Goal: Task Accomplishment & Management: Complete application form

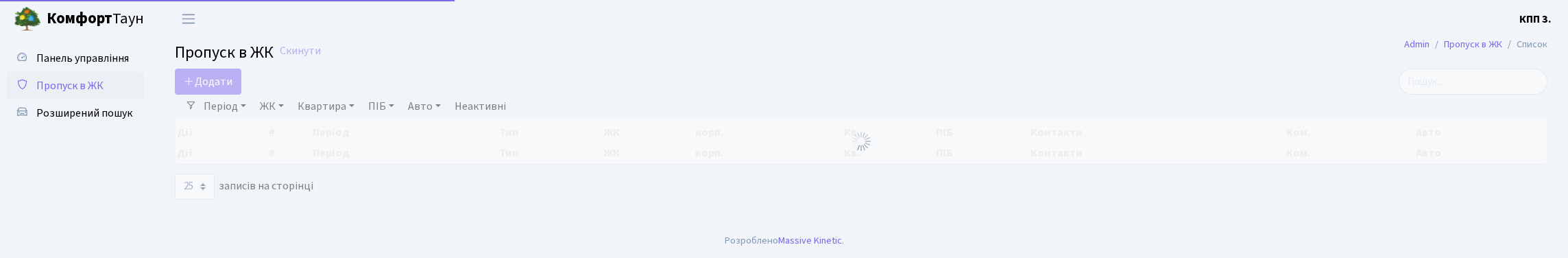
select select "25"
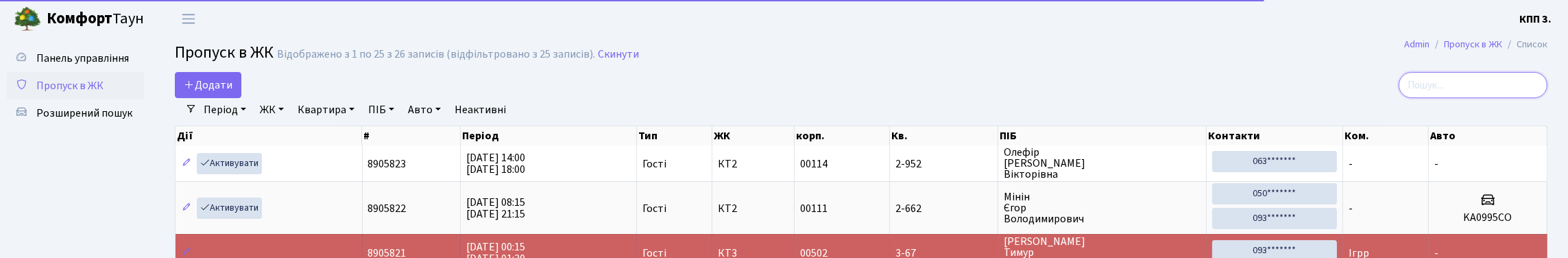
click at [1437, 92] on input "search" at bounding box center [1473, 85] width 149 height 26
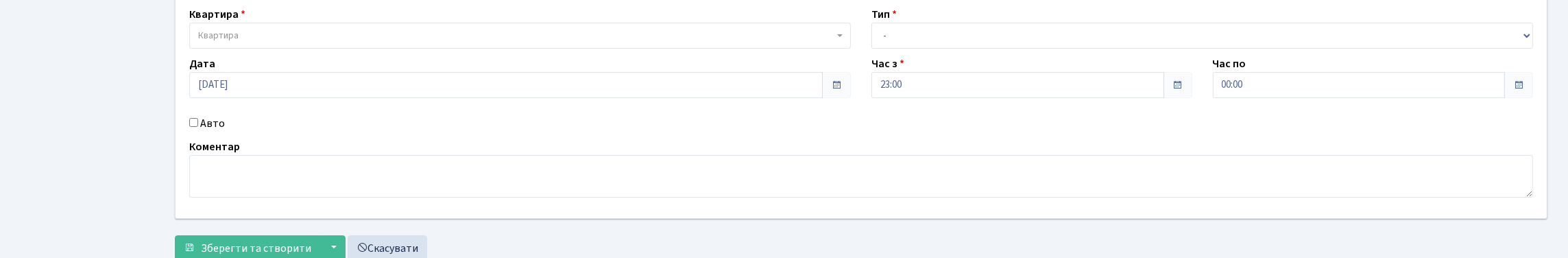
scroll to position [137, 0]
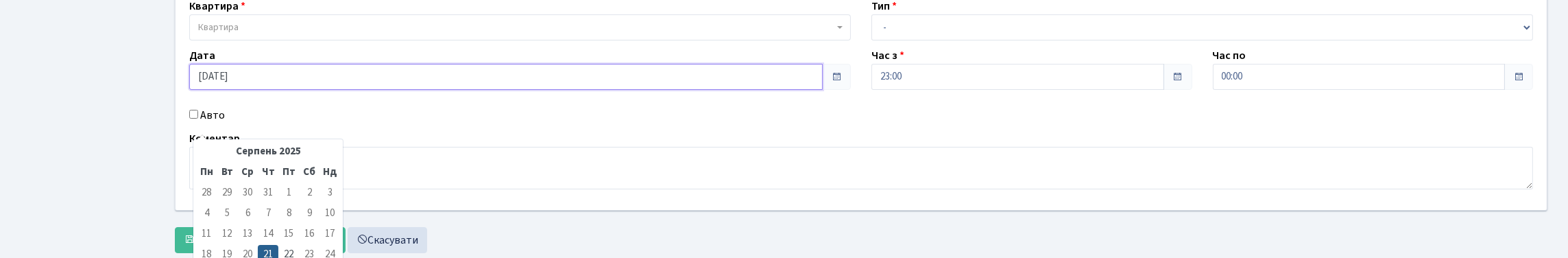
click at [287, 90] on input "21.08.2025" at bounding box center [506, 76] width 634 height 26
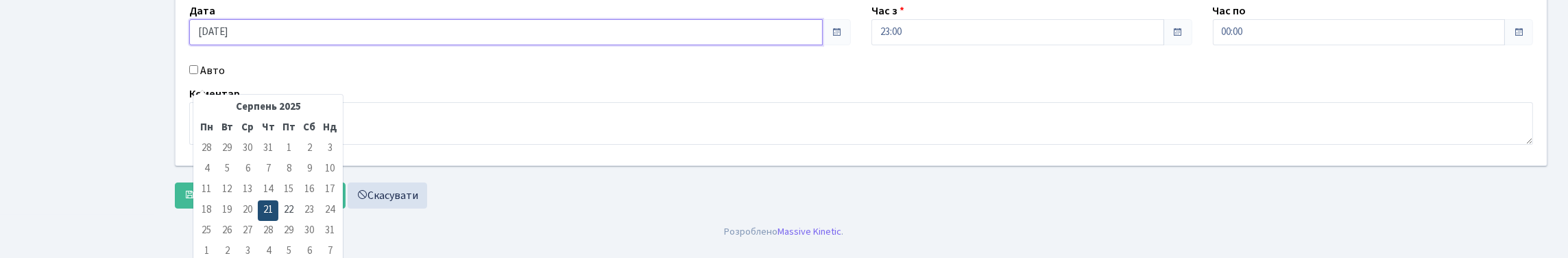
scroll to position [206, 0]
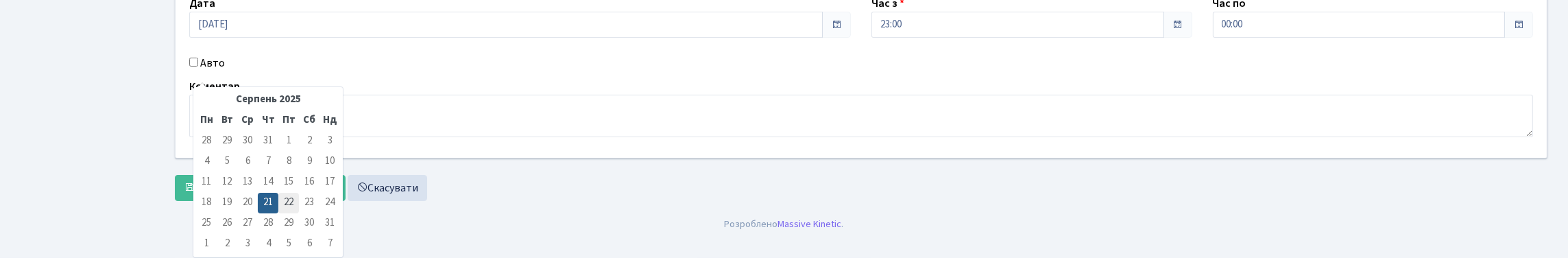
click at [290, 193] on td "22" at bounding box center [288, 203] width 20 height 20
type input "[DATE]"
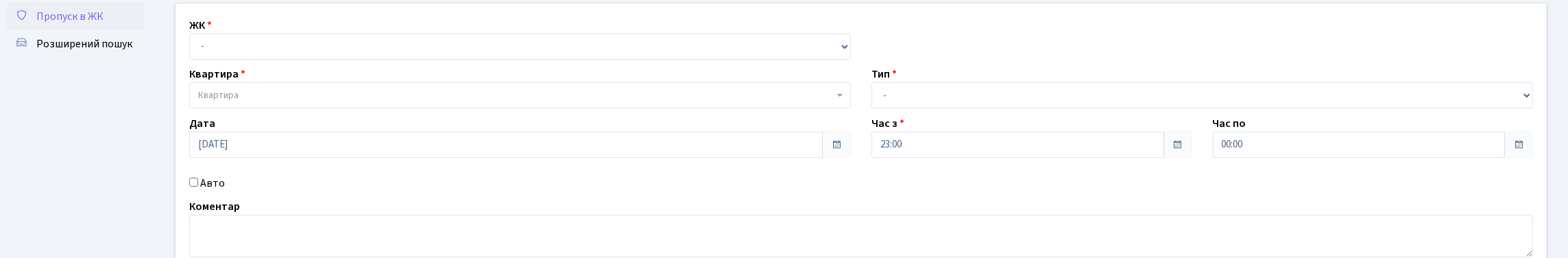
scroll to position [68, 0]
click at [248, 61] on select "- КТ, вул. Регенераторна, 4 КТ2, просп. Соборності, 17 КТ3, вул. Березнева, 16 …" at bounding box center [520, 48] width 662 height 26
select select "304"
click at [193, 50] on select "- КТ, вул. Регенераторна, 4 КТ2, просп. Соборності, 17 КТ3, вул. Березнева, 16 …" at bounding box center [520, 48] width 662 height 26
select select
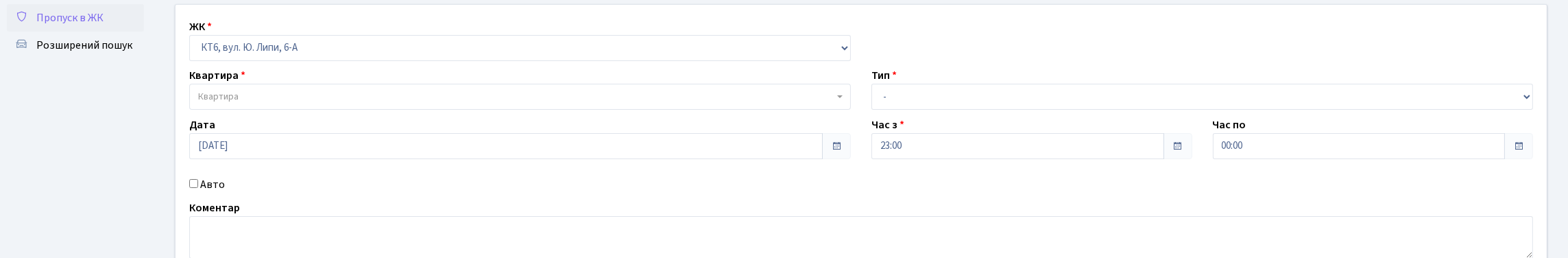
click at [198, 188] on input "Авто" at bounding box center [194, 184] width 9 height 9
checkbox input "true"
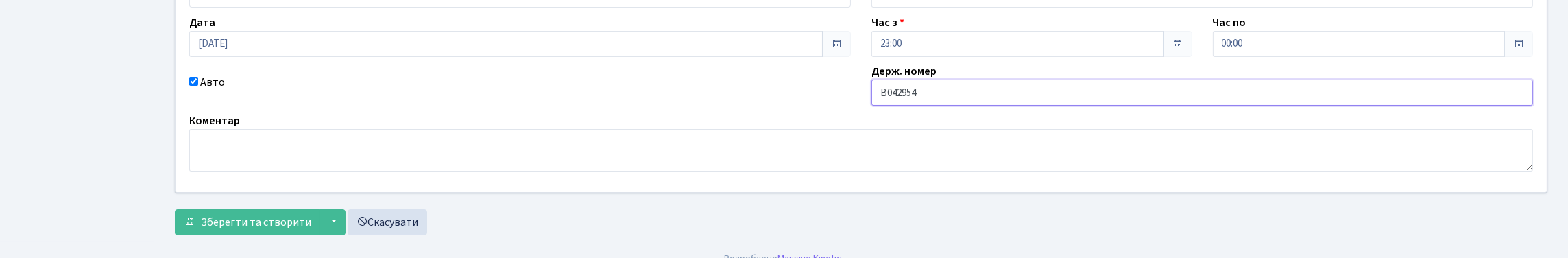
scroll to position [146, 0]
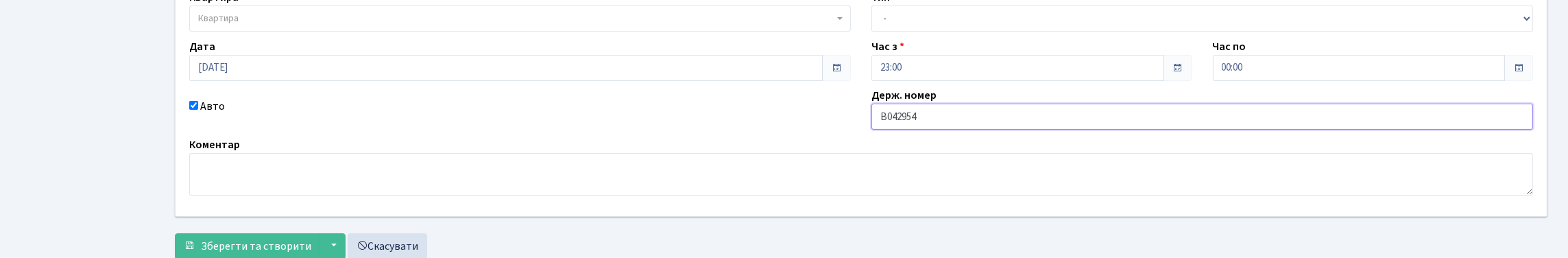
type input "В042954"
click at [911, 32] on select "- Доставка Таксі Гості Сервіс" at bounding box center [1202, 18] width 662 height 26
select select "3"
click at [871, 32] on select "- Доставка Таксі Гості Сервіс" at bounding box center [1202, 18] width 662 height 26
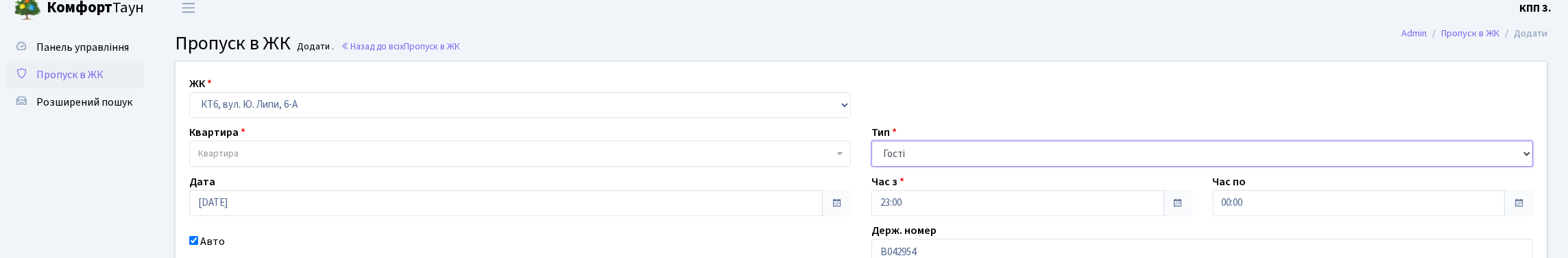
scroll to position [9, 0]
click at [287, 163] on span "Квартира" at bounding box center [516, 156] width 635 height 14
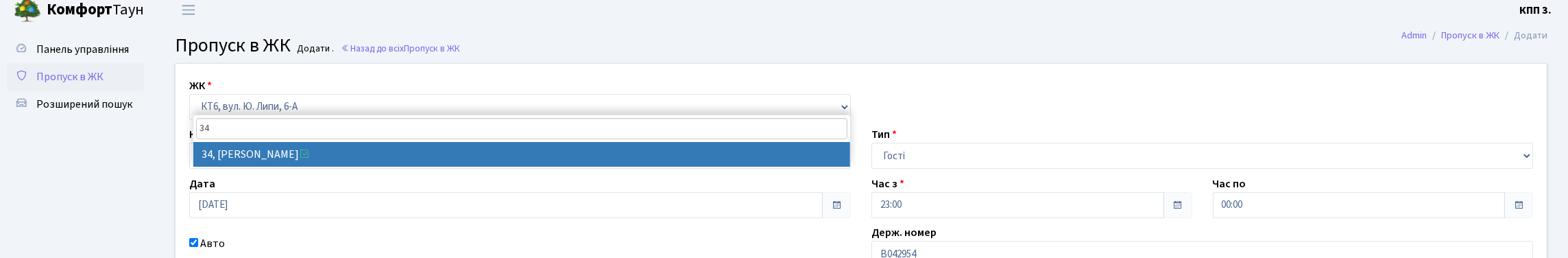
type input "34"
select select "17126"
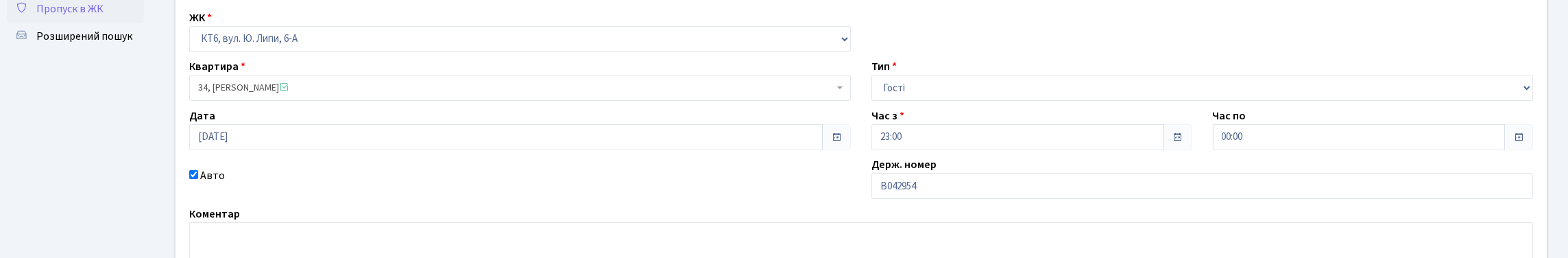
scroll to position [146, 0]
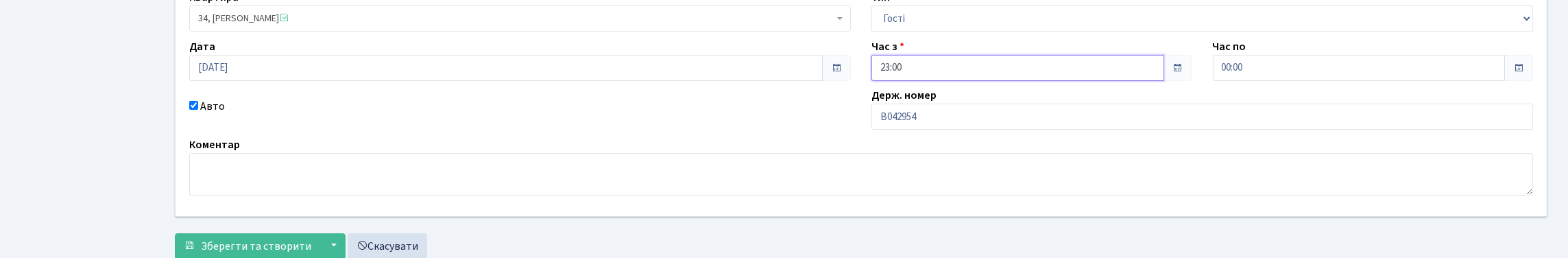
click at [942, 81] on input "23:00" at bounding box center [1017, 68] width 293 height 26
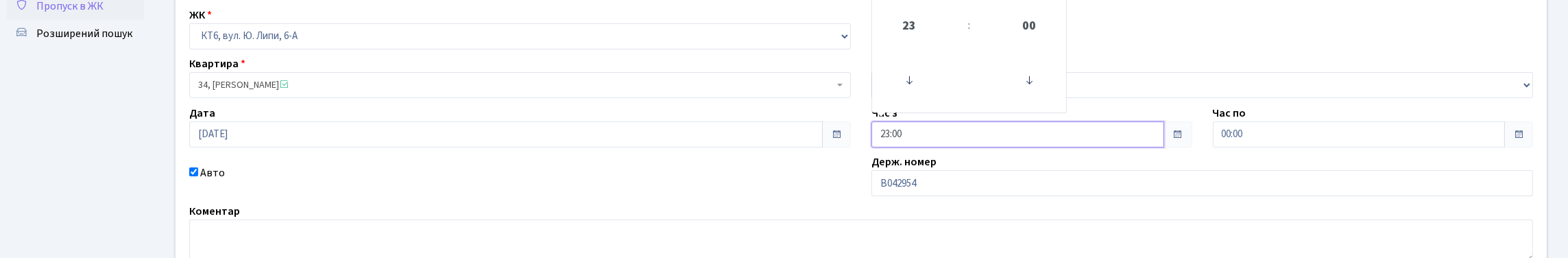
scroll to position [77, 0]
click at [921, 48] on span "23" at bounding box center [909, 29] width 37 height 37
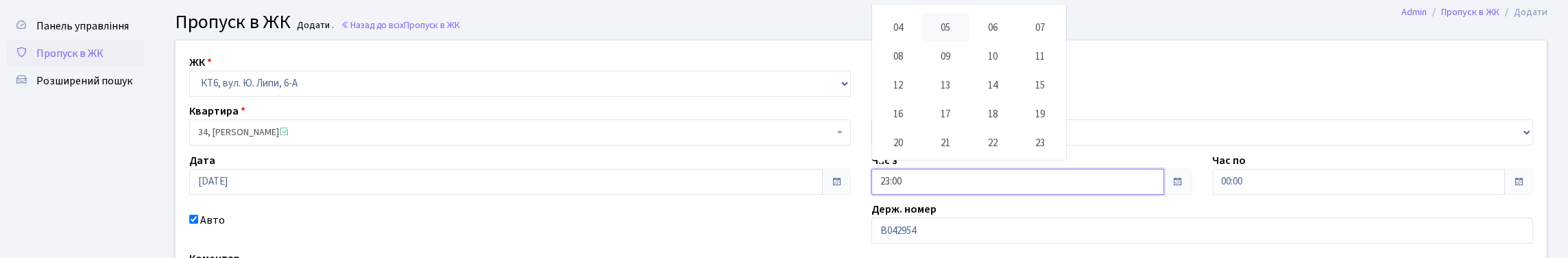
scroll to position [9, 0]
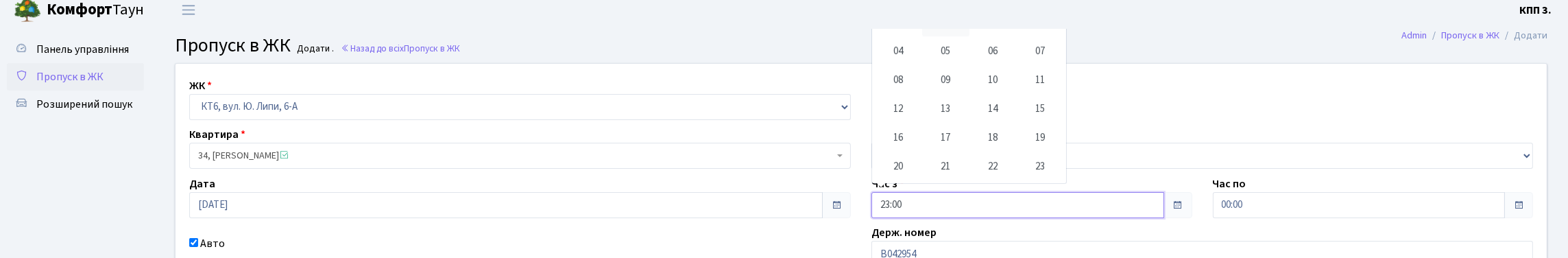
click at [965, 36] on td "01" at bounding box center [945, 22] width 48 height 29
type input "01:00"
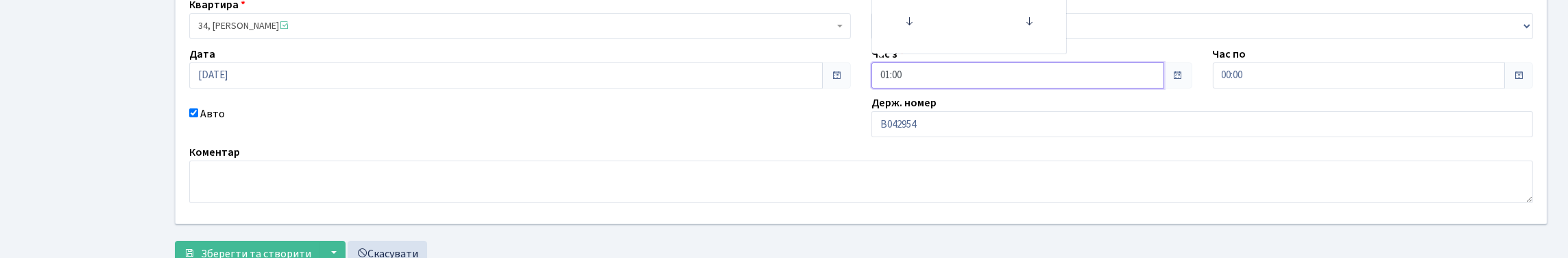
scroll to position [146, 0]
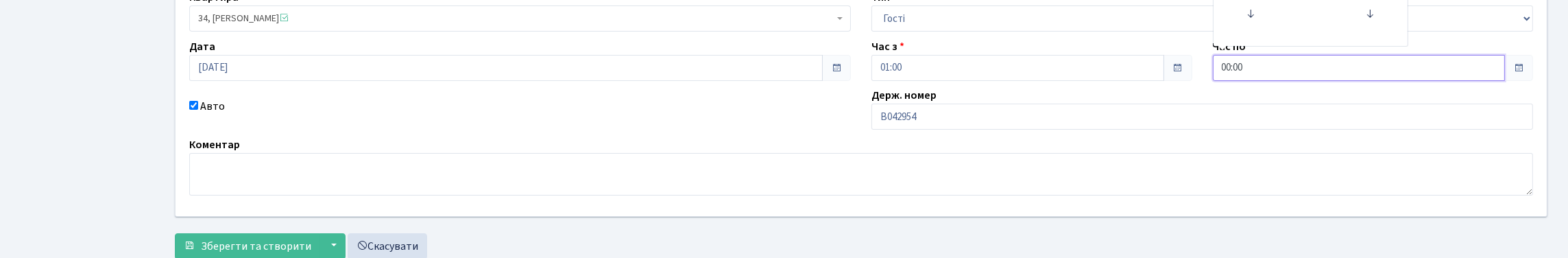
click at [1256, 81] on input "00:00" at bounding box center [1359, 68] width 293 height 26
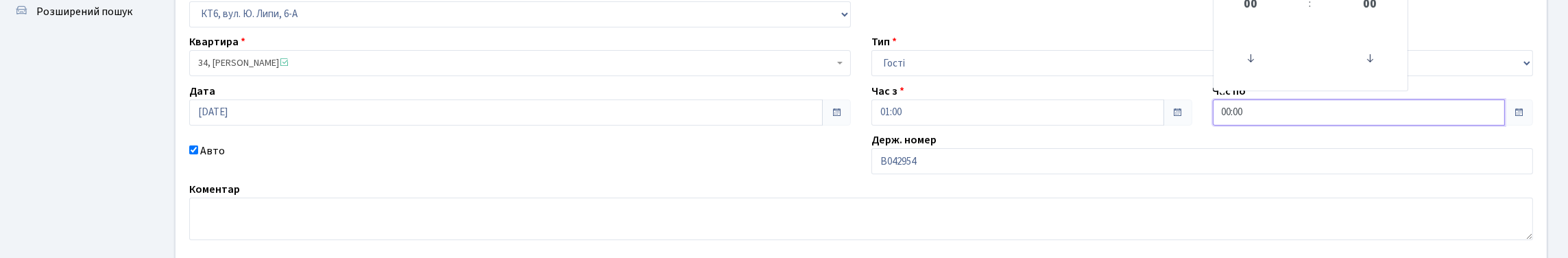
scroll to position [77, 0]
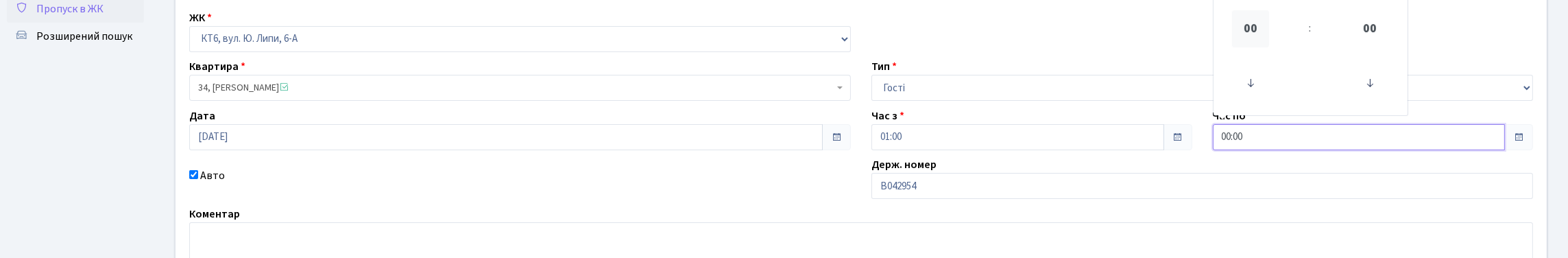
click at [1258, 48] on span "00" at bounding box center [1250, 29] width 37 height 37
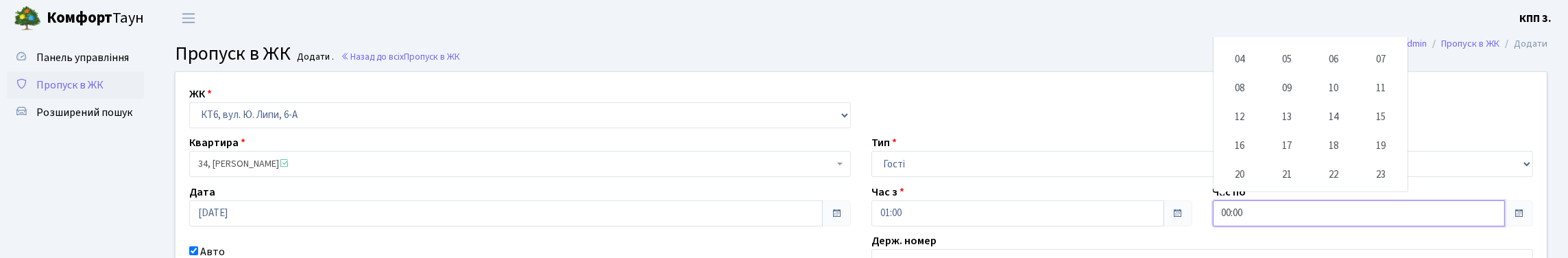
scroll to position [0, 0]
click at [1358, 45] on td "02" at bounding box center [1334, 31] width 48 height 29
type input "02:00"
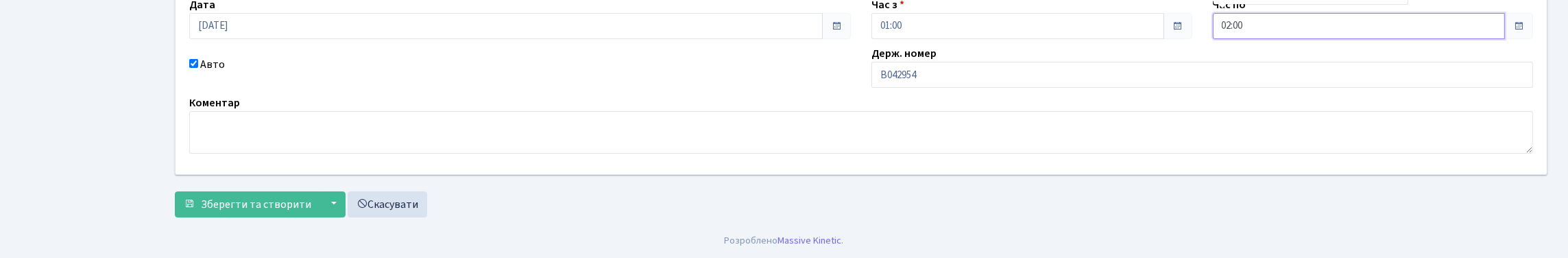
scroll to position [281, 0]
click at [250, 199] on span "Зберегти та створити" at bounding box center [256, 204] width 110 height 15
